Goal: Information Seeking & Learning: Learn about a topic

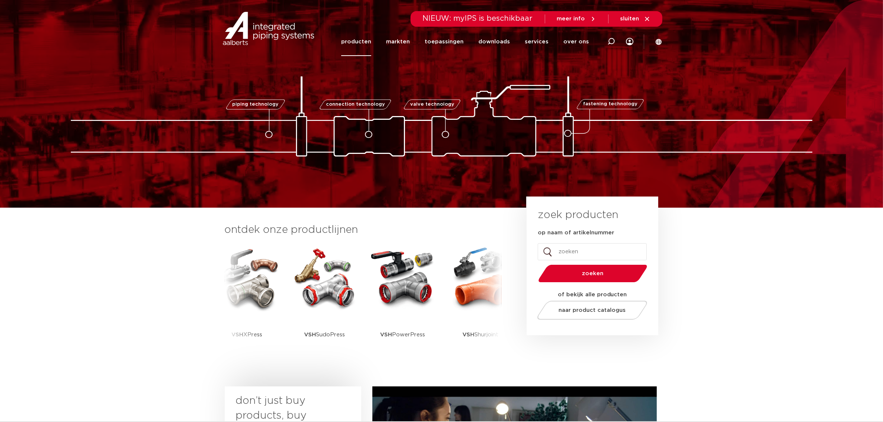
click at [366, 36] on link "producten" at bounding box center [356, 41] width 30 height 29
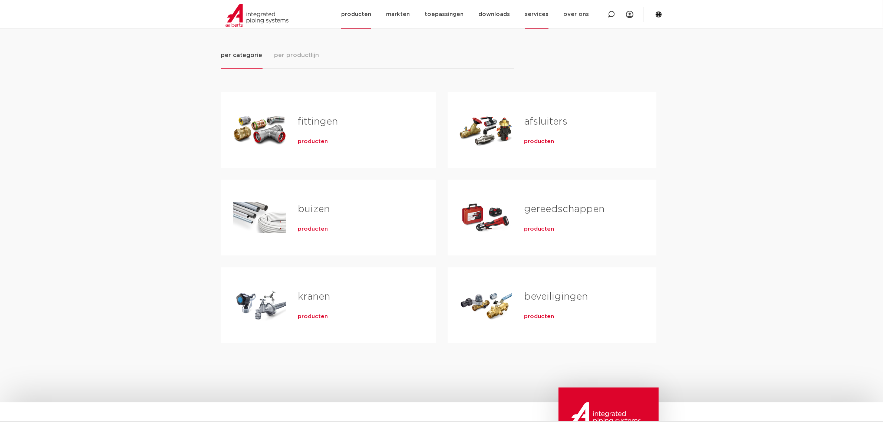
click at [543, 12] on link "services" at bounding box center [537, 14] width 24 height 29
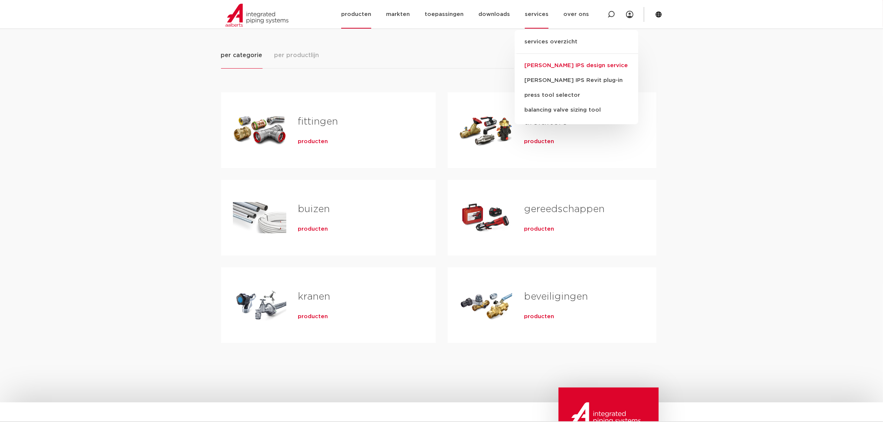
click at [540, 65] on link "[PERSON_NAME] IPS design service" at bounding box center [577, 65] width 124 height 15
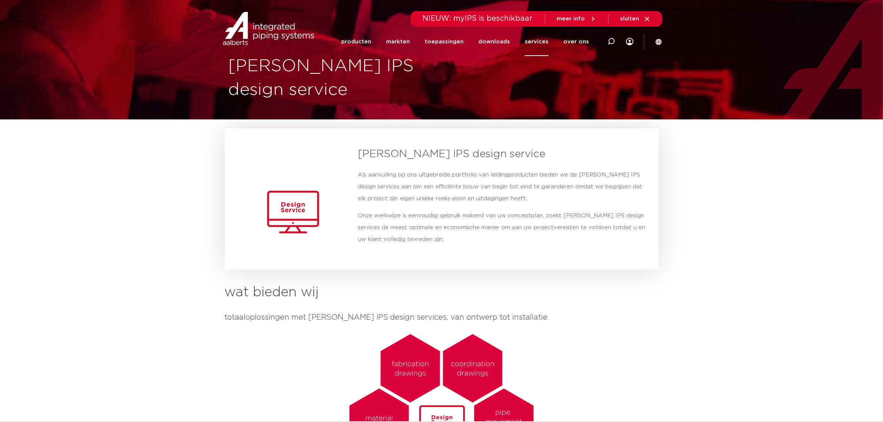
click at [542, 50] on link "services" at bounding box center [537, 41] width 24 height 29
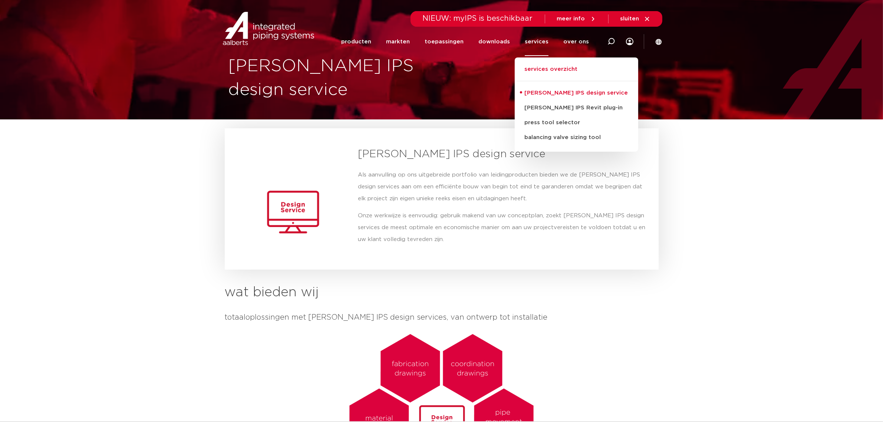
click at [563, 66] on link "services overzicht" at bounding box center [577, 73] width 124 height 16
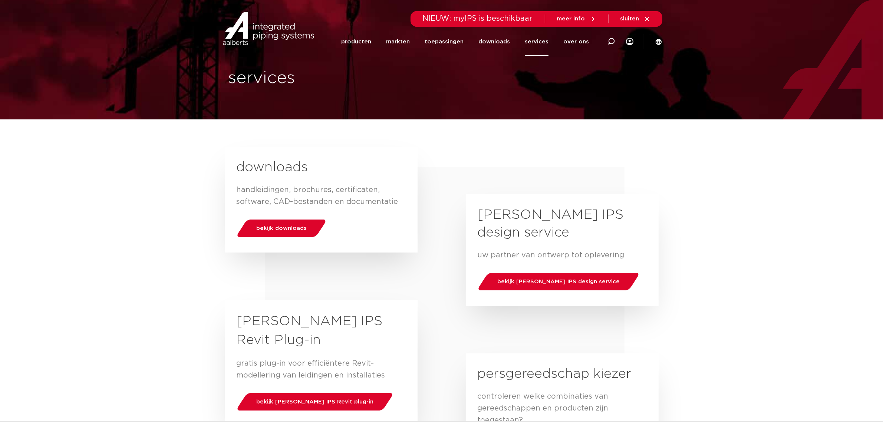
click at [269, 237] on div "bekijk downloads" at bounding box center [321, 228] width 169 height 26
click at [286, 227] on span "bekijk downloads" at bounding box center [281, 228] width 50 height 6
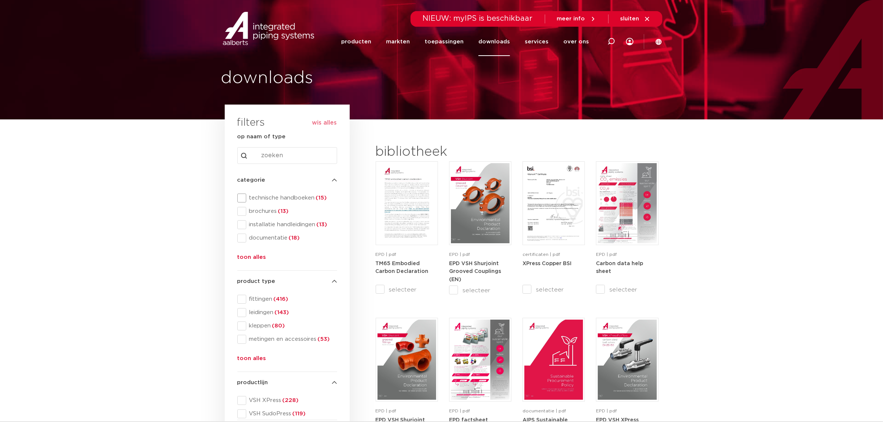
click at [292, 199] on span "technische handboeken (15)" at bounding box center [291, 197] width 91 height 7
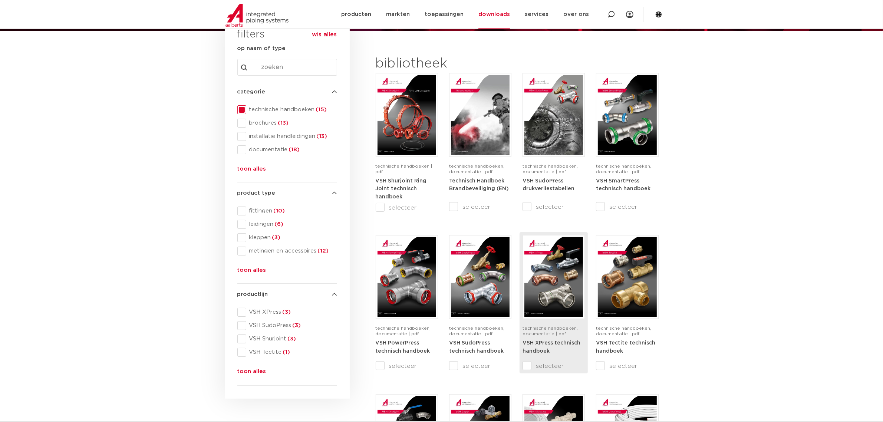
scroll to position [93, 0]
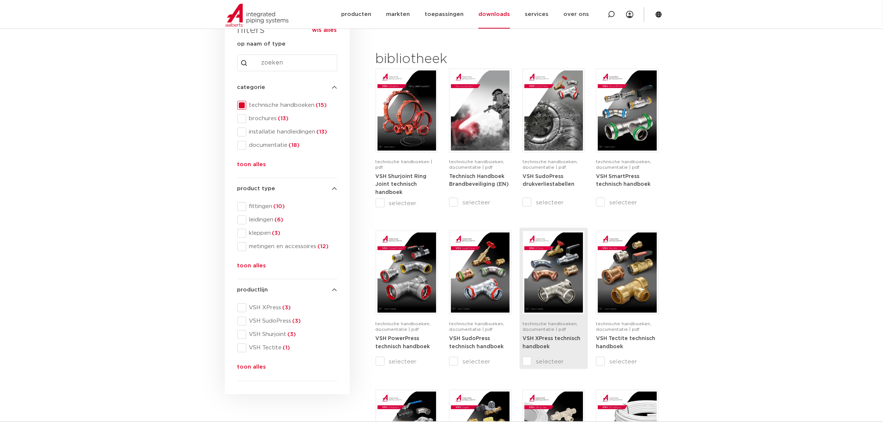
click at [544, 248] on img at bounding box center [553, 273] width 59 height 80
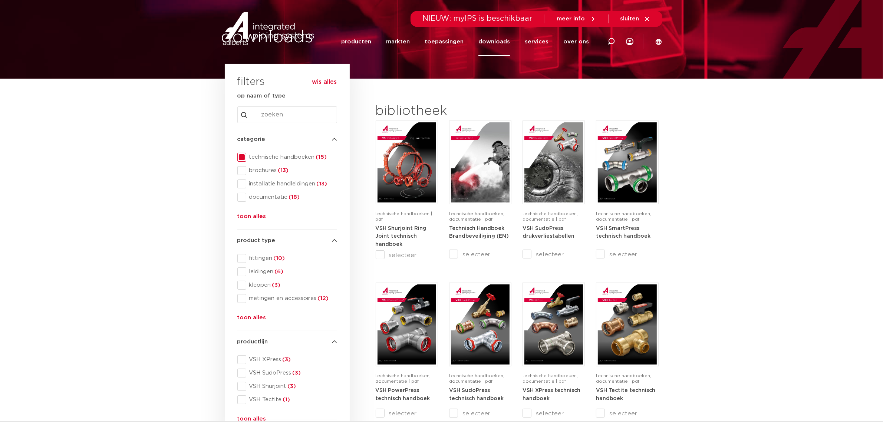
scroll to position [0, 0]
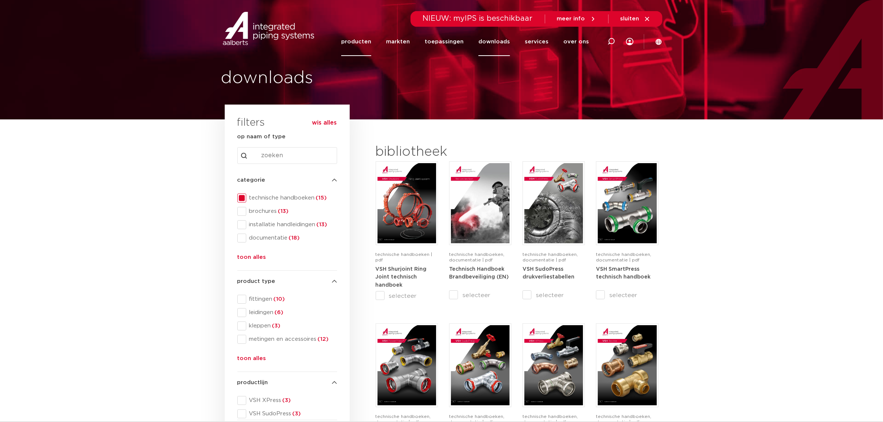
click at [359, 41] on link "producten" at bounding box center [356, 41] width 30 height 29
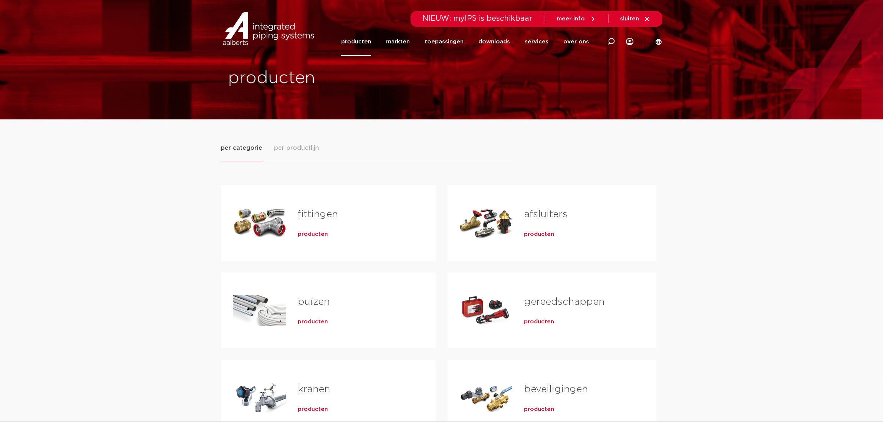
click at [323, 323] on span "producten" at bounding box center [313, 321] width 30 height 7
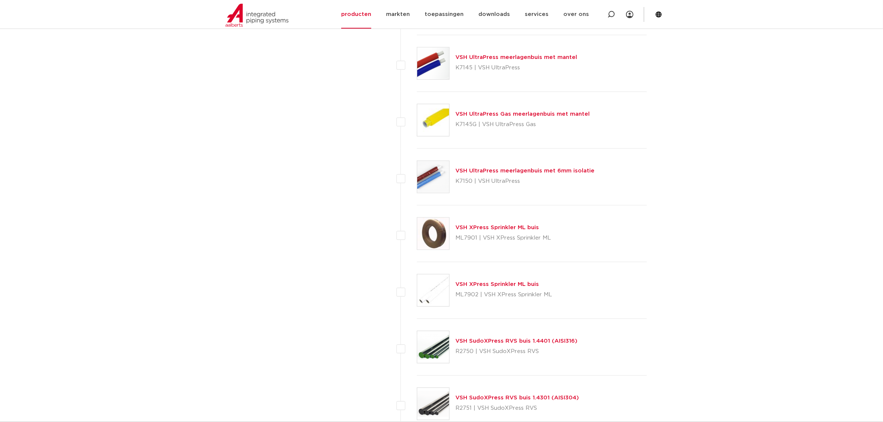
scroll to position [834, 0]
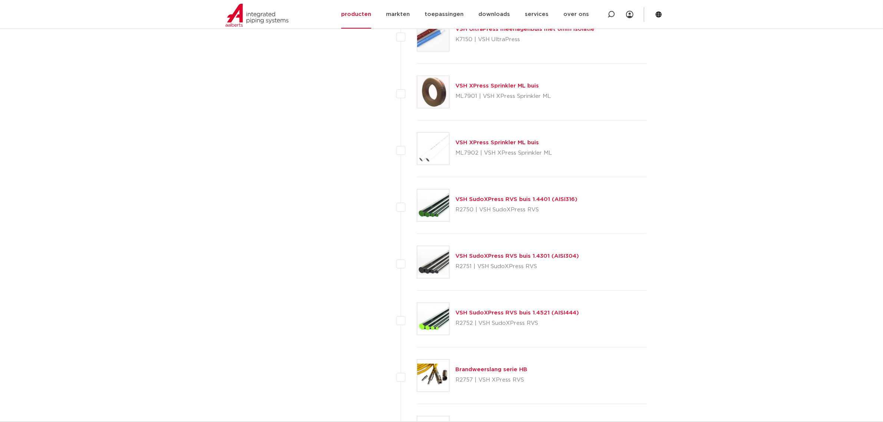
click at [434, 203] on img at bounding box center [433, 206] width 32 height 32
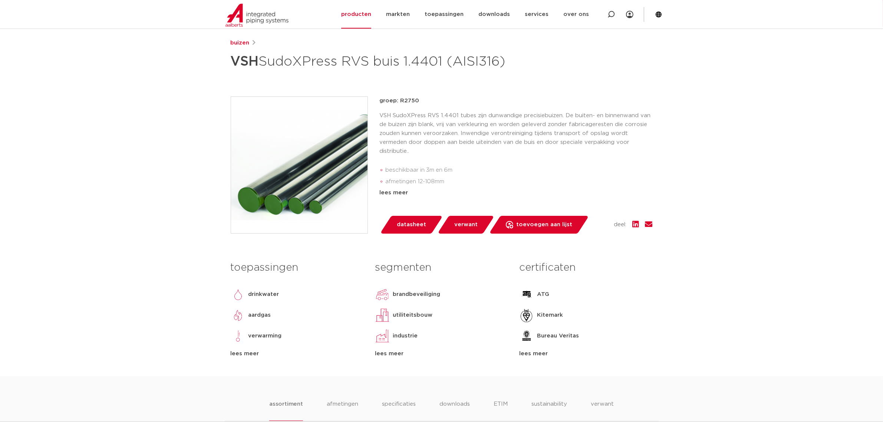
scroll to position [139, 0]
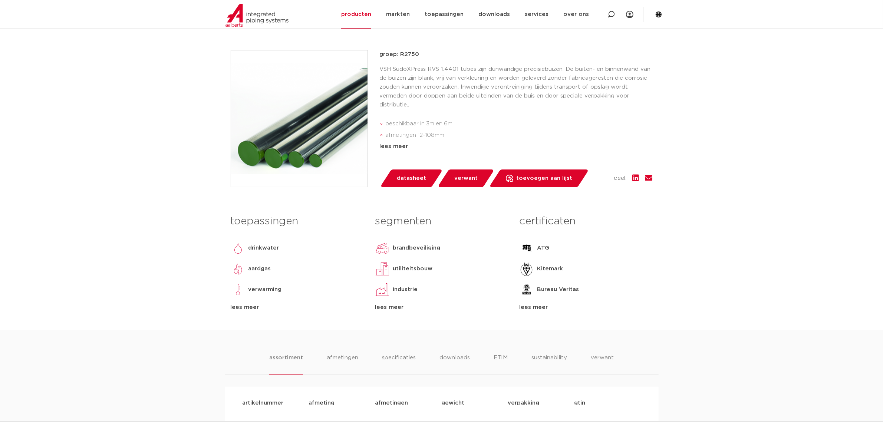
click at [251, 312] on div "lees meer" at bounding box center [297, 307] width 133 height 9
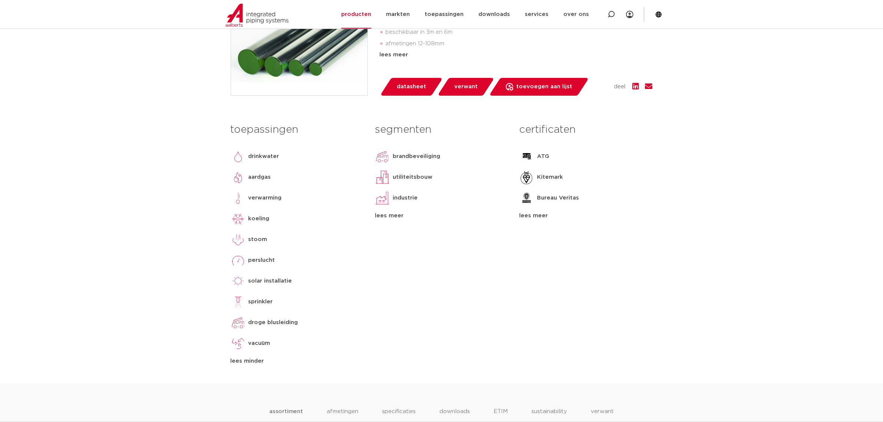
scroll to position [232, 0]
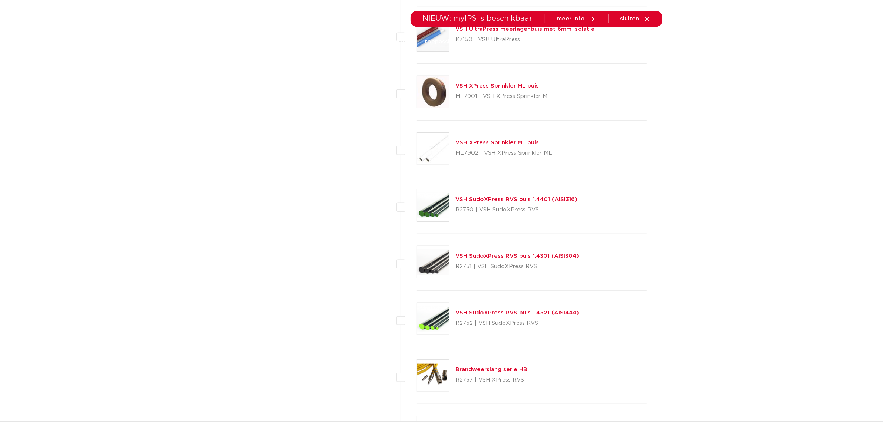
click at [437, 259] on img at bounding box center [433, 262] width 32 height 32
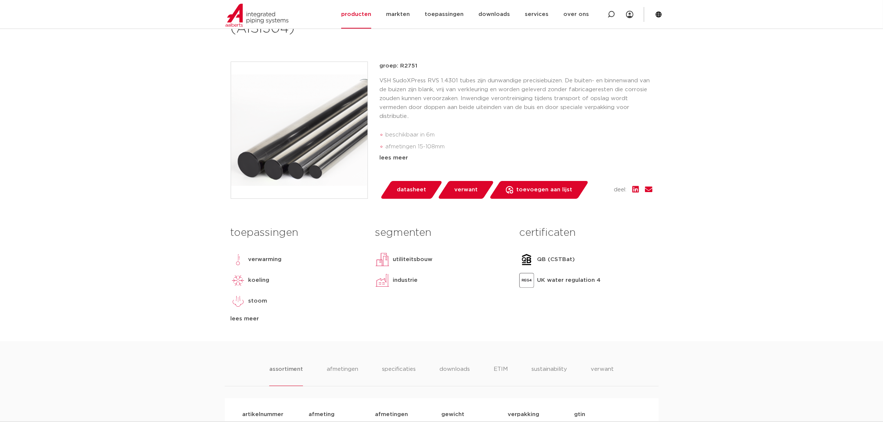
scroll to position [232, 0]
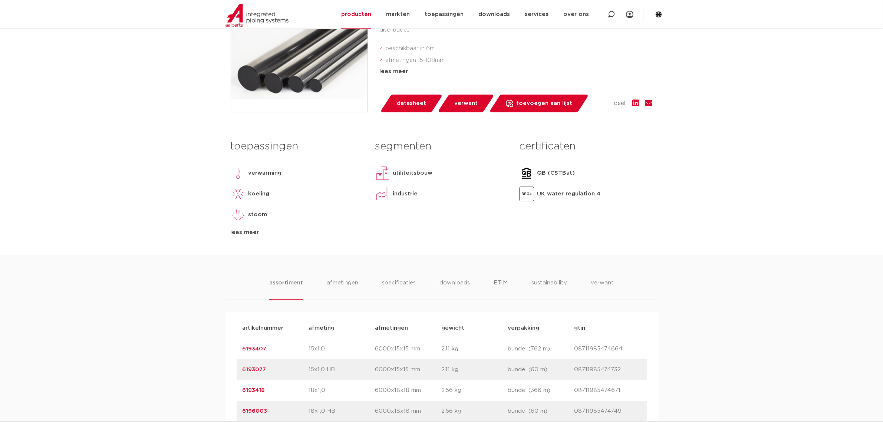
click at [251, 233] on div "lees meer" at bounding box center [297, 232] width 133 height 9
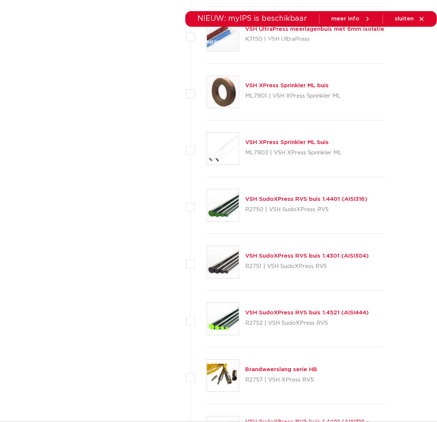
click at [228, 204] on img at bounding box center [223, 206] width 32 height 32
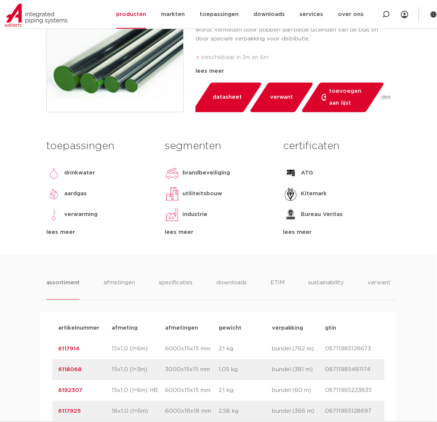
click at [73, 237] on div "toepassingen [GEOGRAPHIC_DATA] aardgas verwarming koeling [GEOGRAPHIC_DATA] [GE…" at bounding box center [218, 195] width 355 height 119
click at [60, 233] on div "lees meer" at bounding box center [99, 232] width 107 height 9
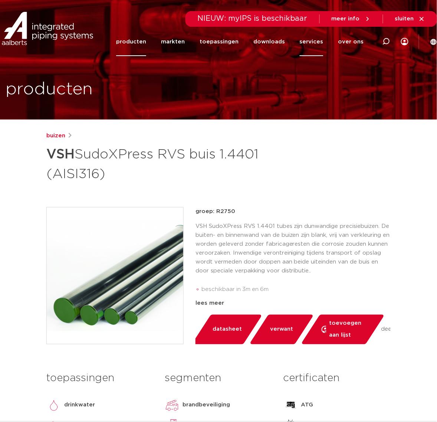
click at [323, 46] on link "services" at bounding box center [312, 41] width 24 height 29
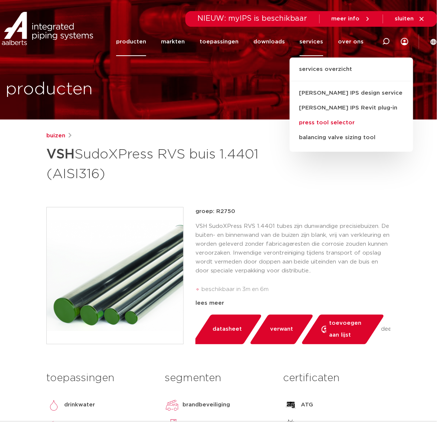
click at [318, 119] on link "press tool selector" at bounding box center [352, 122] width 124 height 15
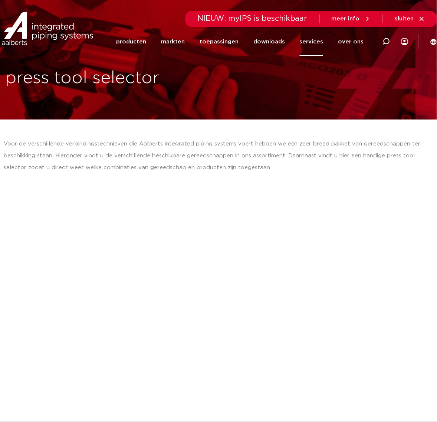
click at [317, 47] on link "services" at bounding box center [312, 41] width 24 height 29
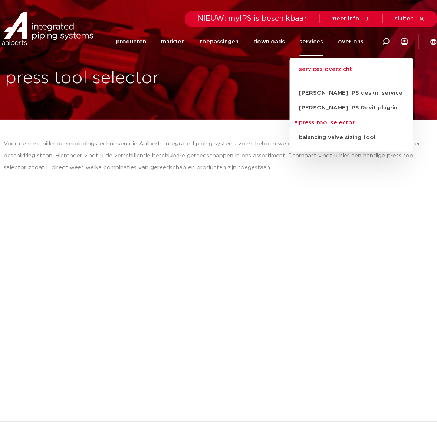
click at [303, 71] on link "services overzicht" at bounding box center [352, 73] width 124 height 16
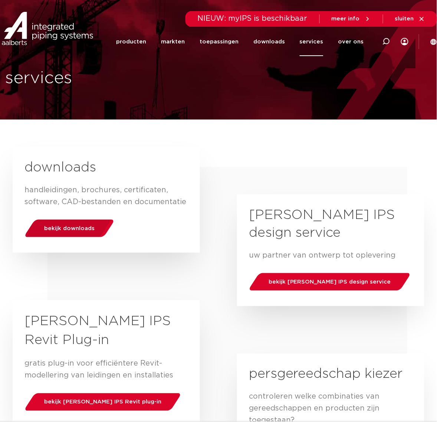
click at [43, 234] on div "bekijk downloads" at bounding box center [69, 228] width 95 height 19
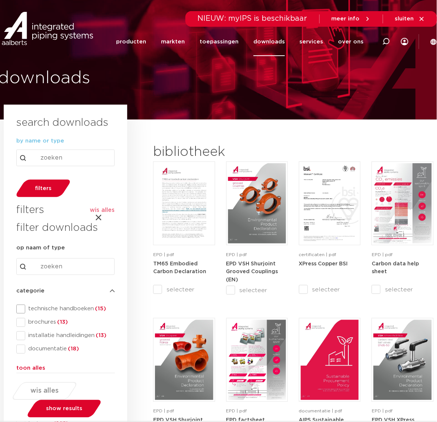
click at [69, 305] on span "technische handboeken (15)" at bounding box center [69, 308] width 89 height 7
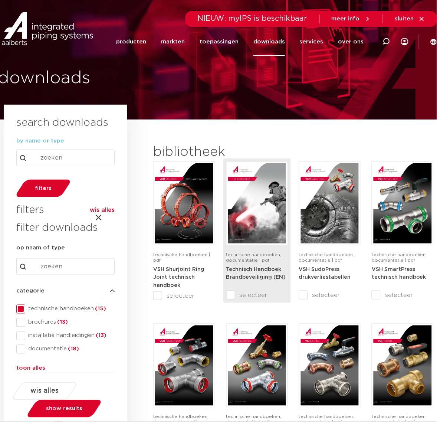
click at [256, 190] on img at bounding box center [257, 203] width 58 height 80
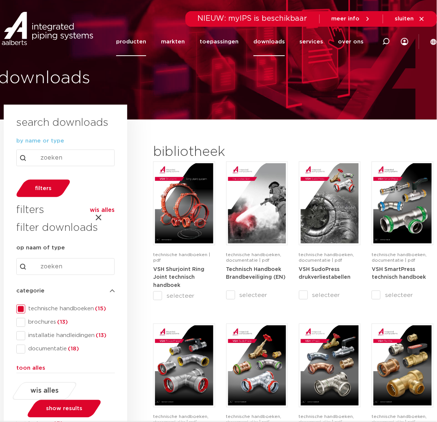
click at [141, 49] on link "producten" at bounding box center [131, 41] width 30 height 29
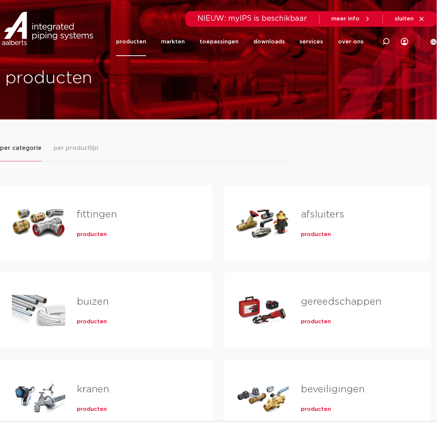
click at [97, 231] on span "producten" at bounding box center [92, 234] width 30 height 7
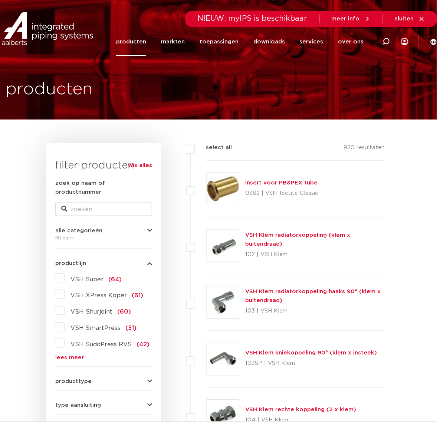
drag, startPoint x: 111, startPoint y: 214, endPoint x: 162, endPoint y: 72, distance: 150.9
click at [68, 355] on link "lees meer" at bounding box center [103, 358] width 97 height 6
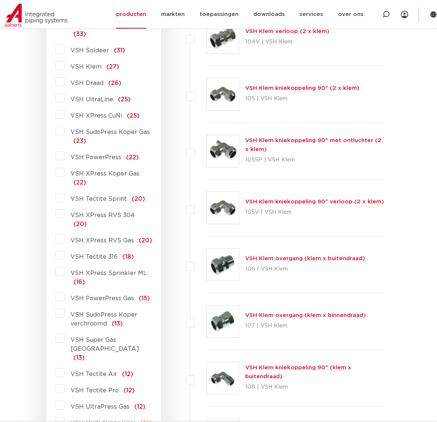
scroll to position [464, 0]
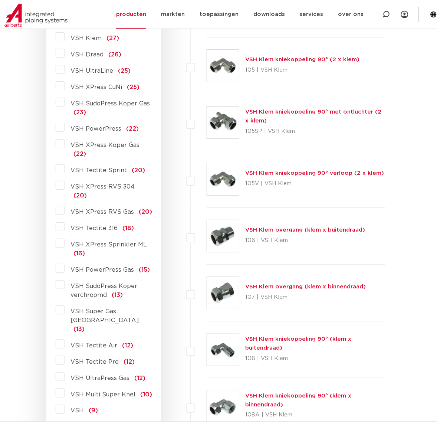
click at [117, 184] on span "VSH XPress RVS 304" at bounding box center [102, 187] width 64 height 6
click at [0, 0] on input "VSH XPress RVS 304 (20)" at bounding box center [0, 0] width 0 height 0
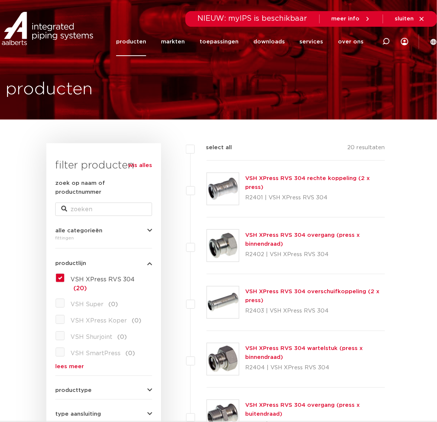
drag, startPoint x: 239, startPoint y: 187, endPoint x: 236, endPoint y: 190, distance: 4.2
click at [236, 190] on div at bounding box center [223, 188] width 33 height 33
click at [232, 192] on img at bounding box center [223, 189] width 32 height 32
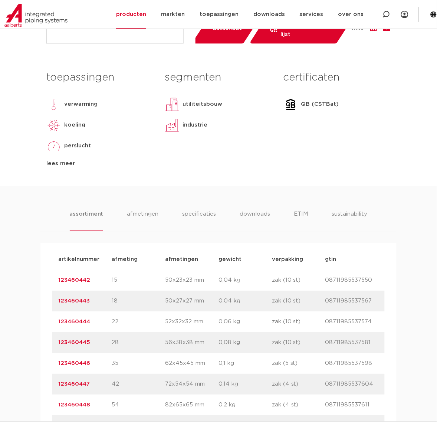
scroll to position [185, 0]
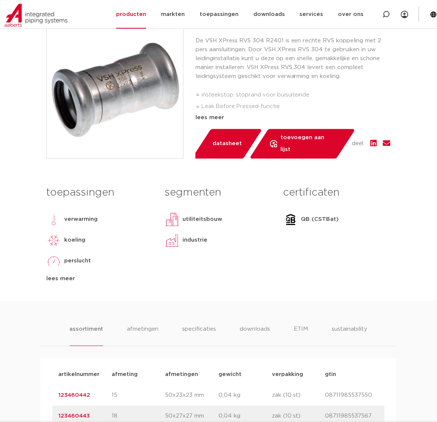
click at [69, 276] on div "lees meer" at bounding box center [99, 278] width 107 height 9
